Goal: Check status: Check status

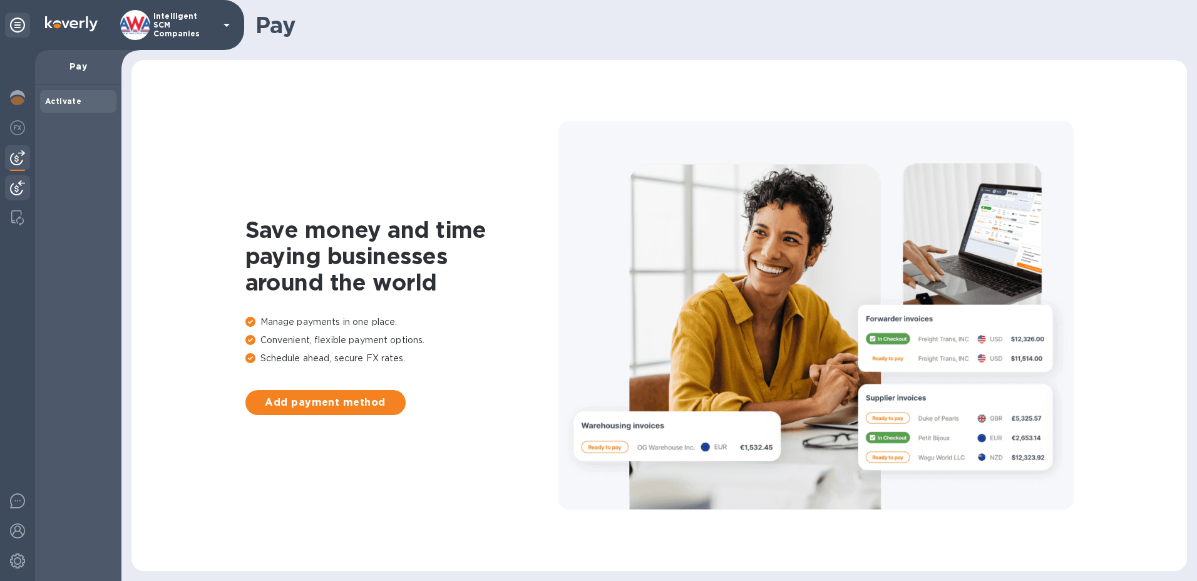
click at [15, 190] on img at bounding box center [17, 187] width 15 height 15
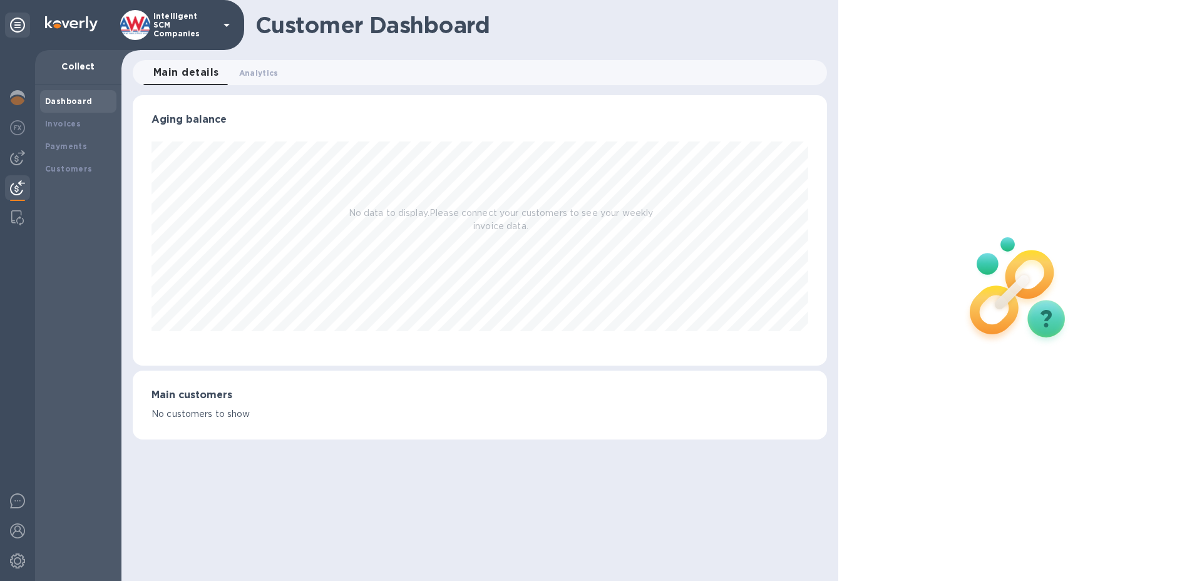
scroll to position [270, 695]
click at [78, 149] on b "Payments" at bounding box center [66, 145] width 42 height 9
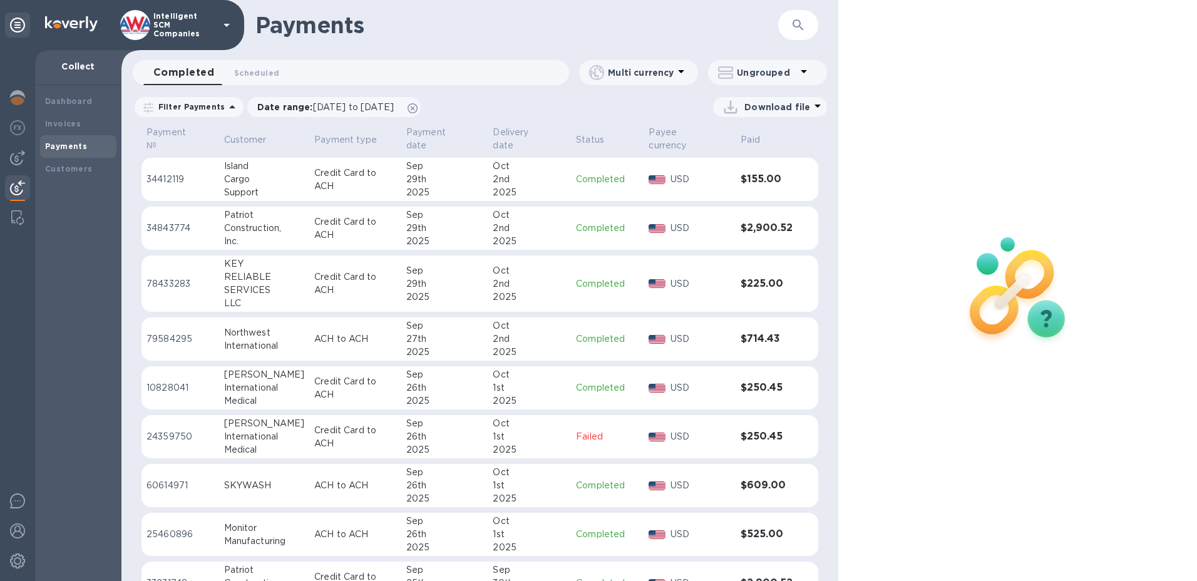
scroll to position [313, 0]
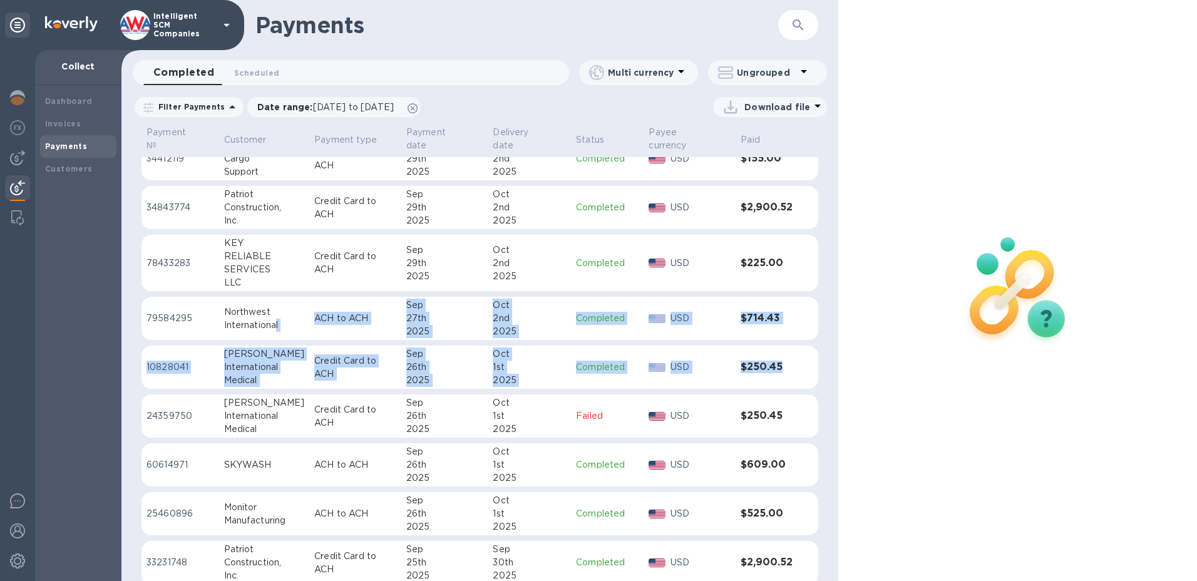
drag, startPoint x: 784, startPoint y: 414, endPoint x: 277, endPoint y: 366, distance: 509.9
click at [277, 366] on tbody "84208106 island business center Credit Card to ACH [DATE] [DATE] Processing Thi…" at bounding box center [479, 348] width 677 height 1009
click at [543, 374] on div "1st" at bounding box center [529, 367] width 73 height 13
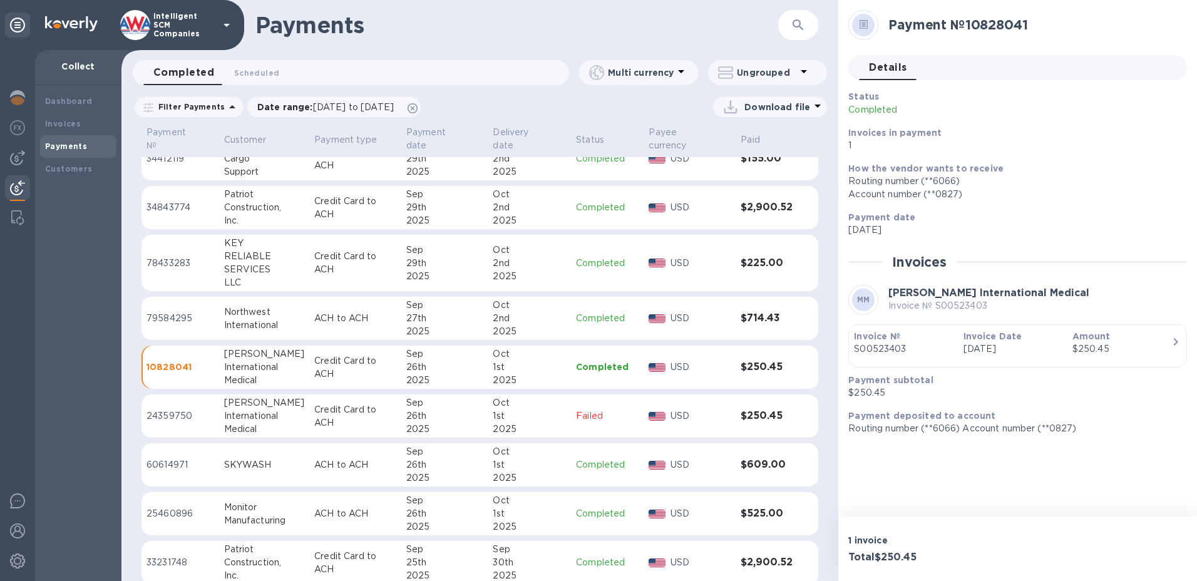
click at [899, 352] on p "S00523403" at bounding box center [903, 348] width 99 height 13
